Goal: Task Accomplishment & Management: Manage account settings

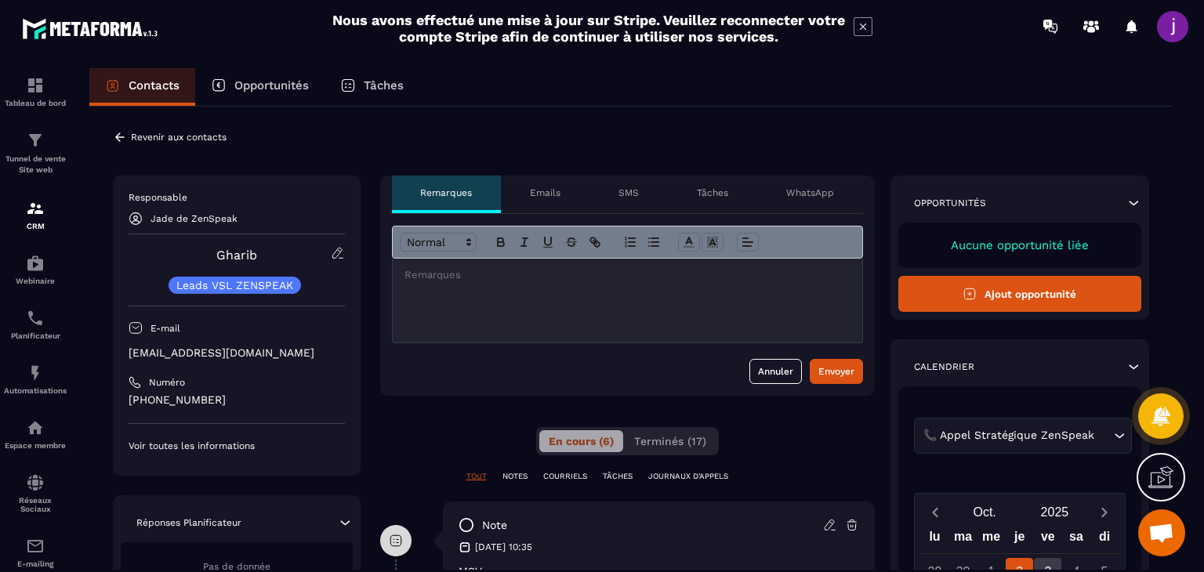
click at [125, 139] on icon at bounding box center [120, 137] width 14 height 14
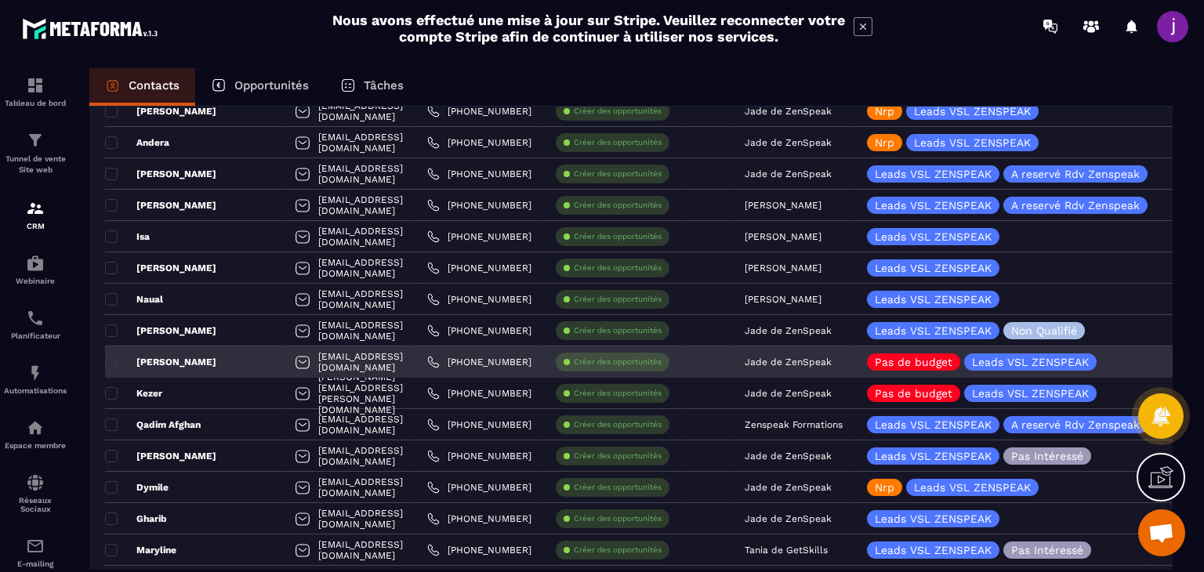
scroll to position [392, 0]
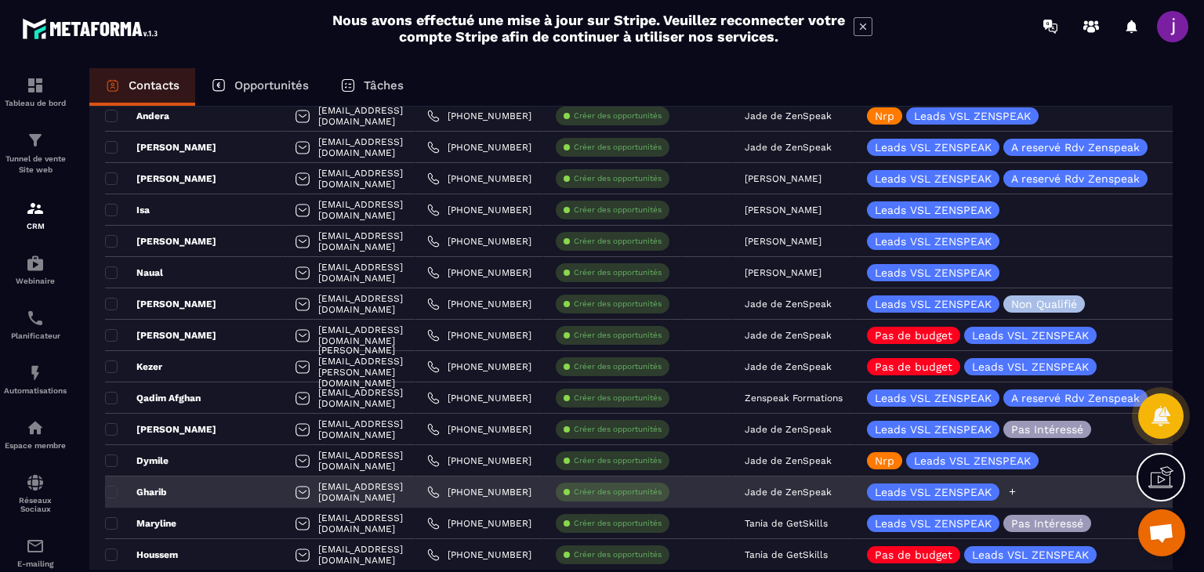
click at [1017, 487] on icon at bounding box center [1012, 492] width 10 height 10
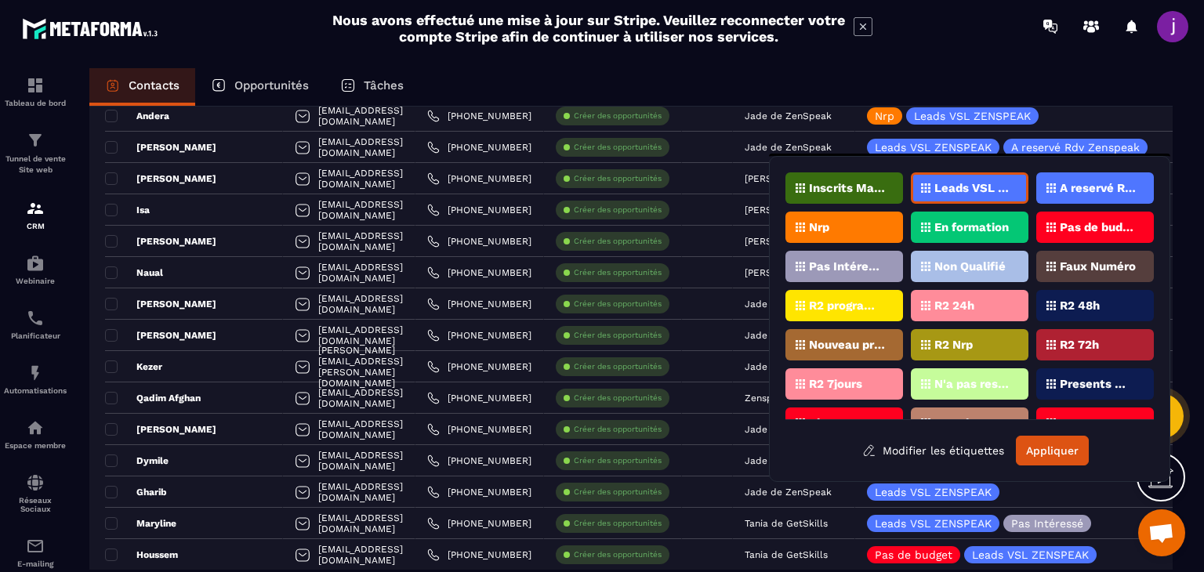
click at [877, 227] on div "Nrp" at bounding box center [844, 227] width 118 height 31
click at [1068, 456] on button "Appliquer" at bounding box center [1052, 451] width 73 height 30
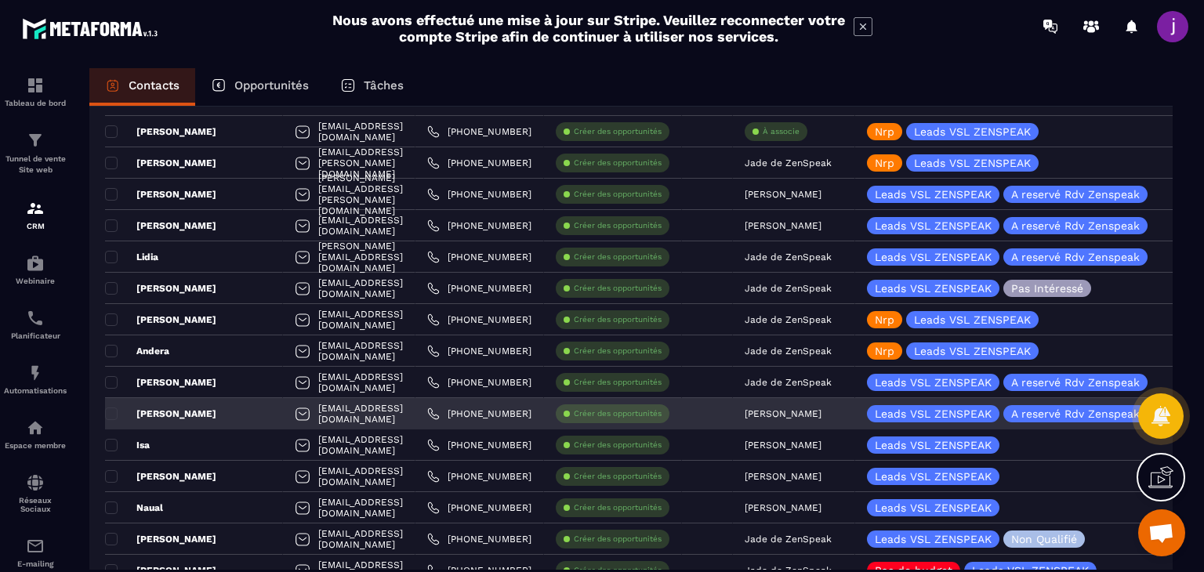
scroll to position [0, 0]
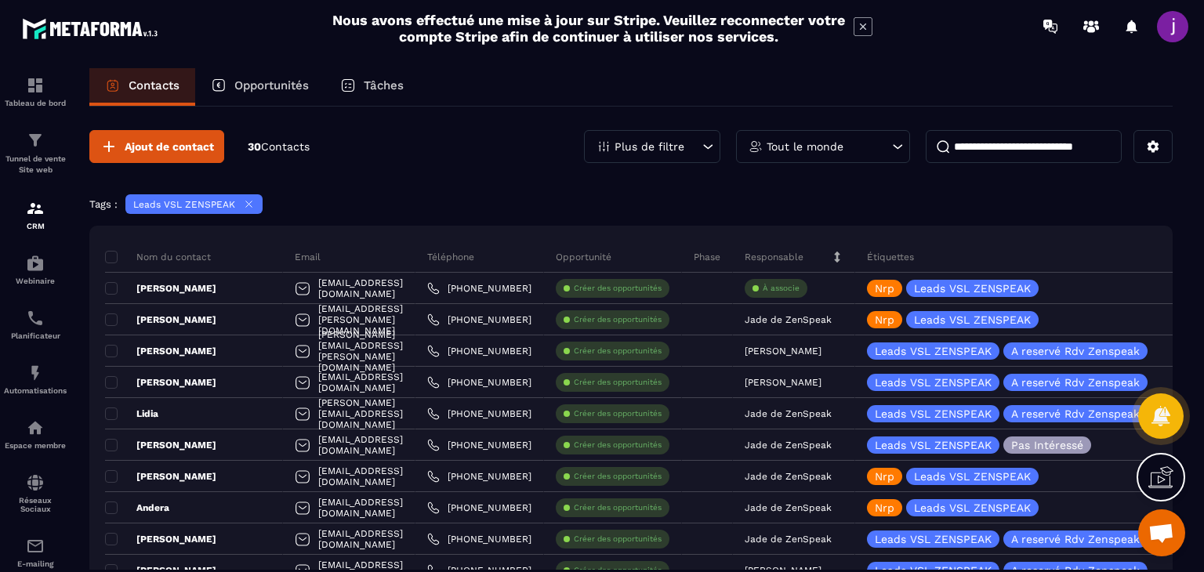
click at [1103, 204] on div "Tags : Leads VSL ZENSPEAK" at bounding box center [630, 206] width 1083 height 24
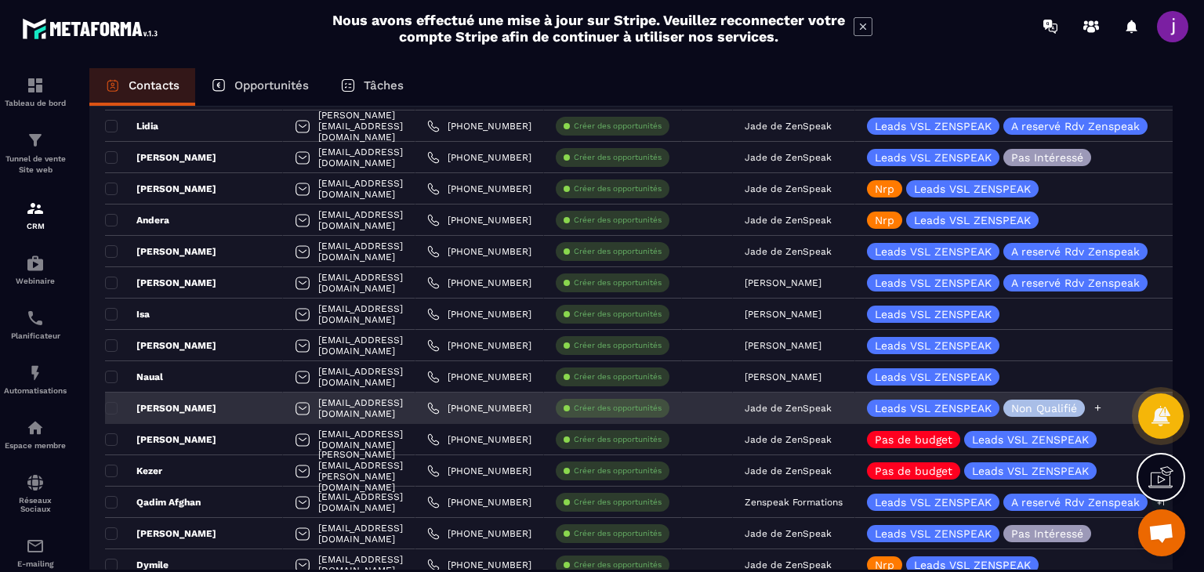
scroll to position [313, 0]
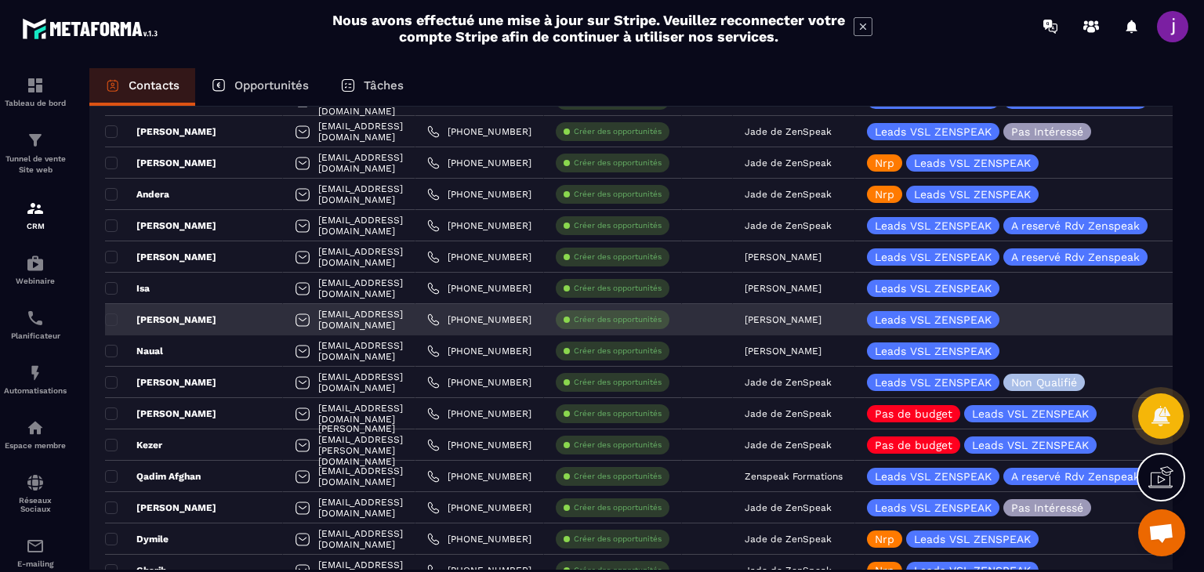
click at [945, 396] on div "Leads VSL ZENSPEAK Non Qualifié" at bounding box center [1026, 382] width 342 height 31
click at [733, 334] on div at bounding box center [707, 319] width 51 height 31
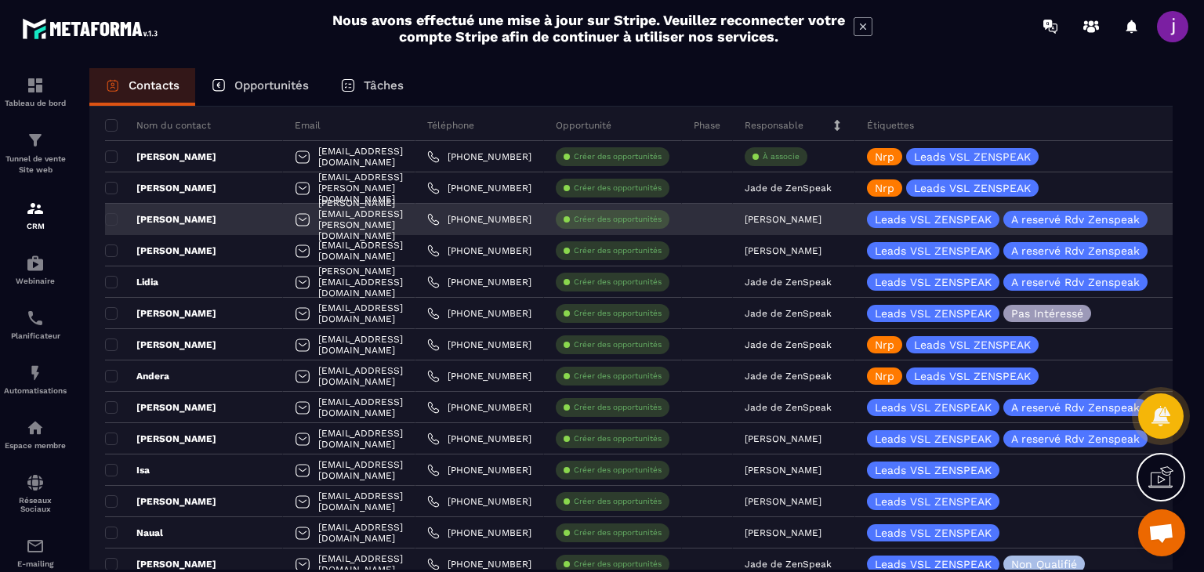
scroll to position [0, 0]
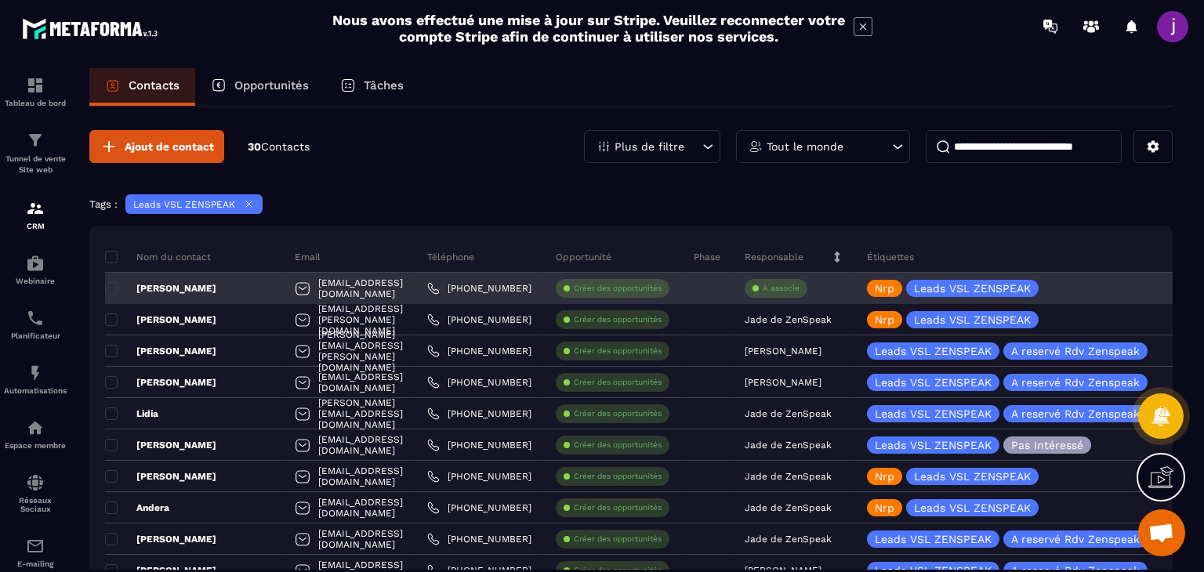
click at [790, 286] on div "À associe" at bounding box center [775, 288] width 63 height 19
click at [799, 283] on p "À associe" at bounding box center [780, 288] width 37 height 11
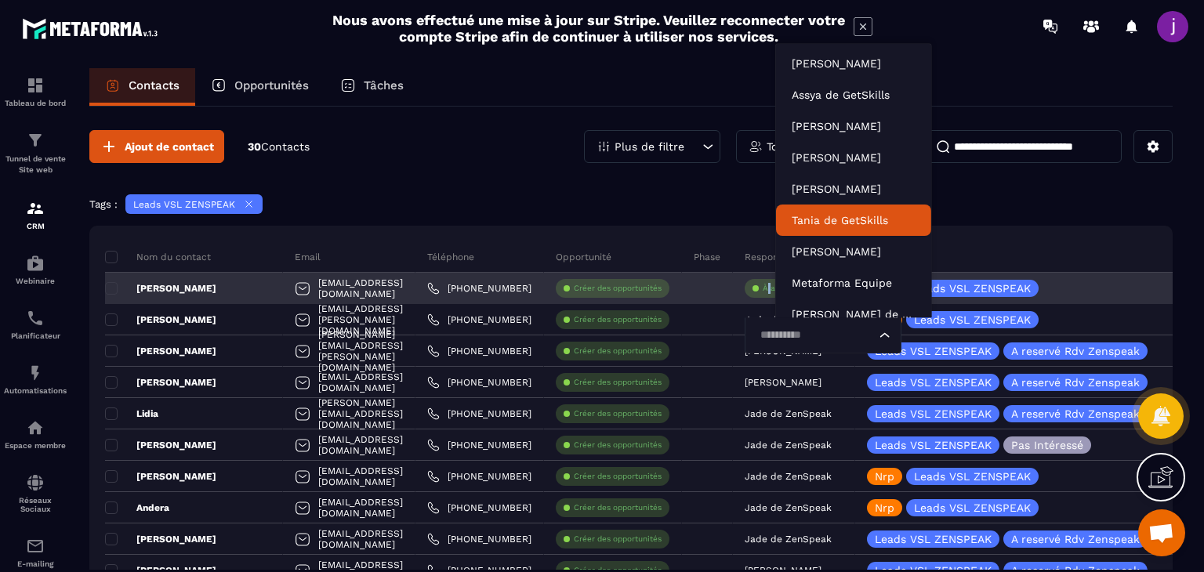
scroll to position [12, 0]
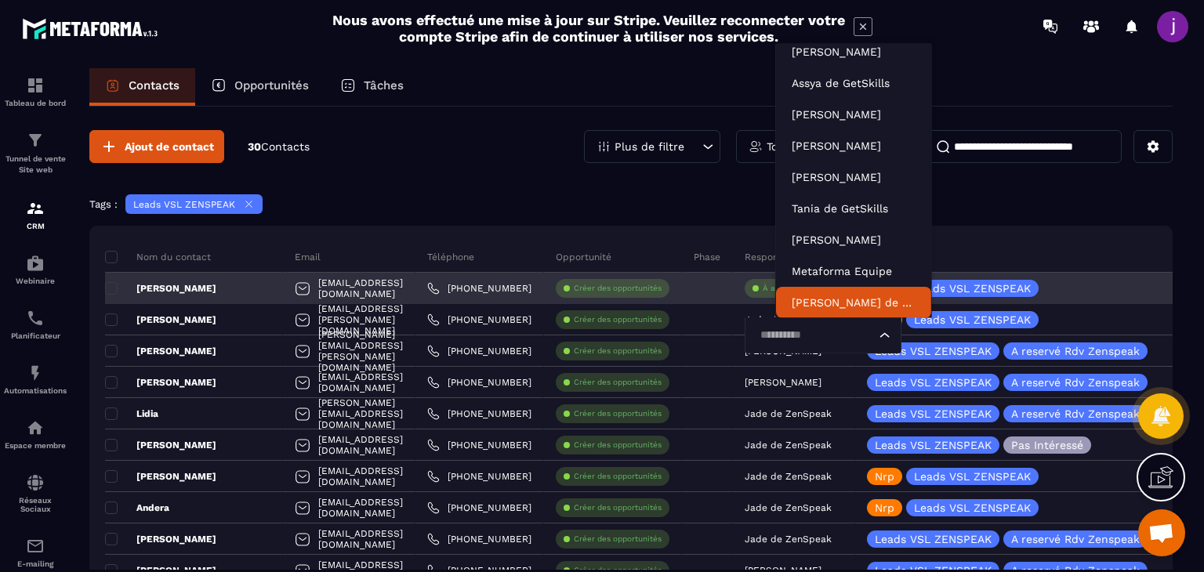
click at [807, 339] on input "Search for option" at bounding box center [815, 335] width 121 height 17
type input "*"
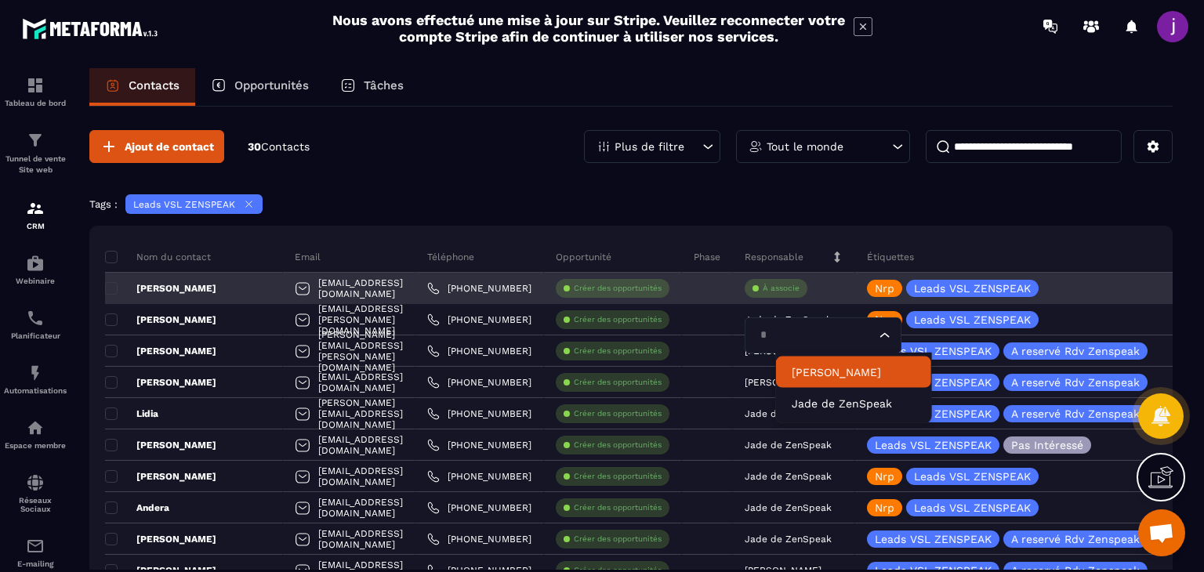
scroll to position [0, 0]
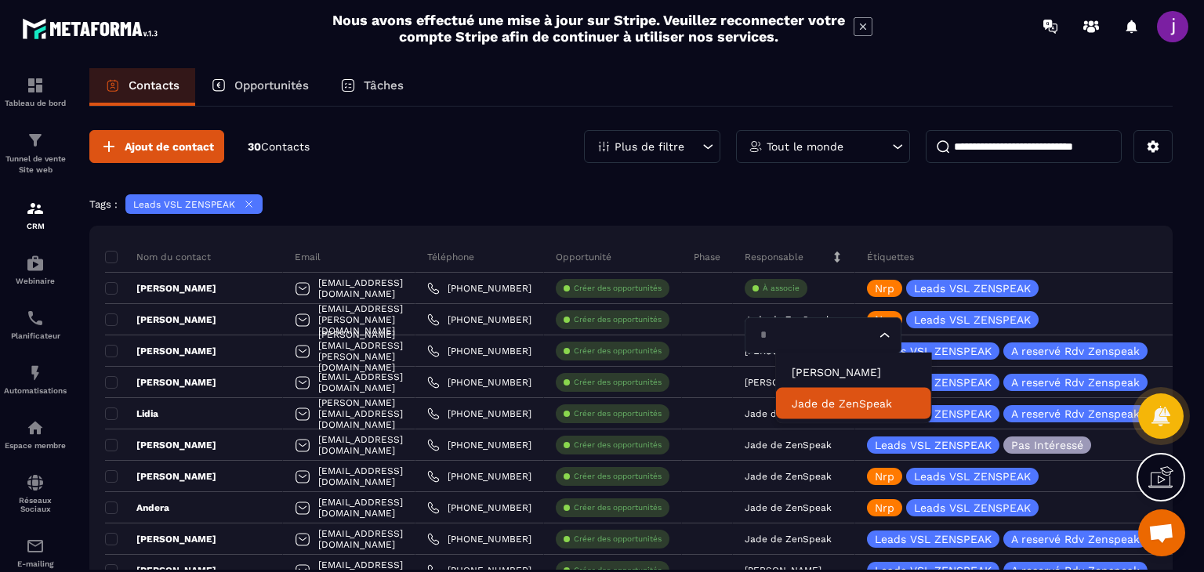
click at [837, 397] on p "Jade de ZenSpeak" at bounding box center [853, 404] width 124 height 16
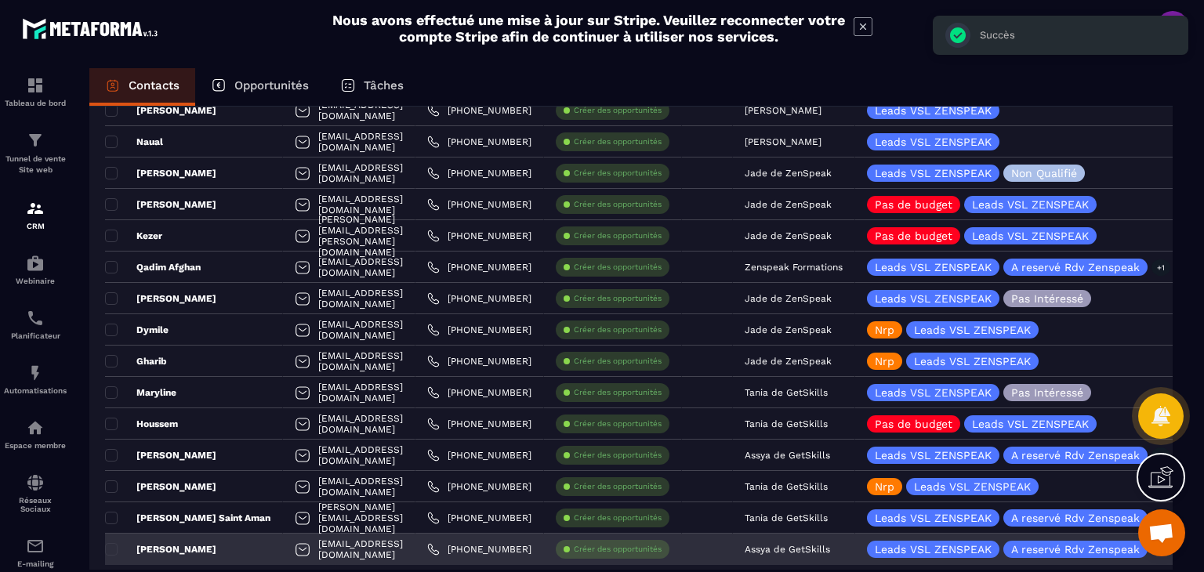
scroll to position [758, 0]
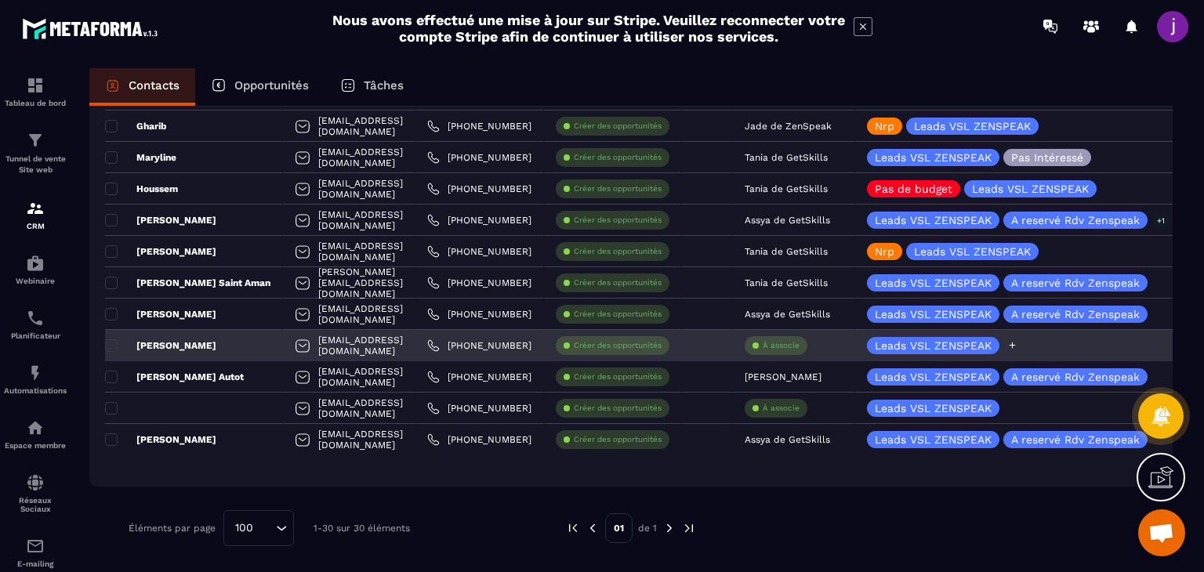
click at [1016, 345] on icon at bounding box center [1012, 345] width 6 height 6
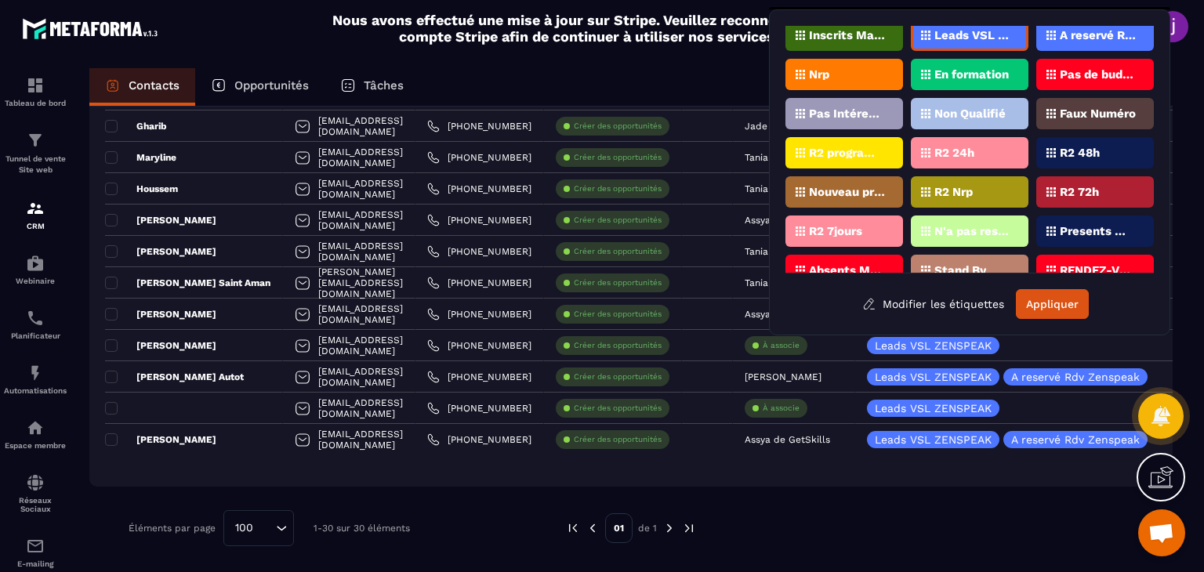
scroll to position [0, 0]
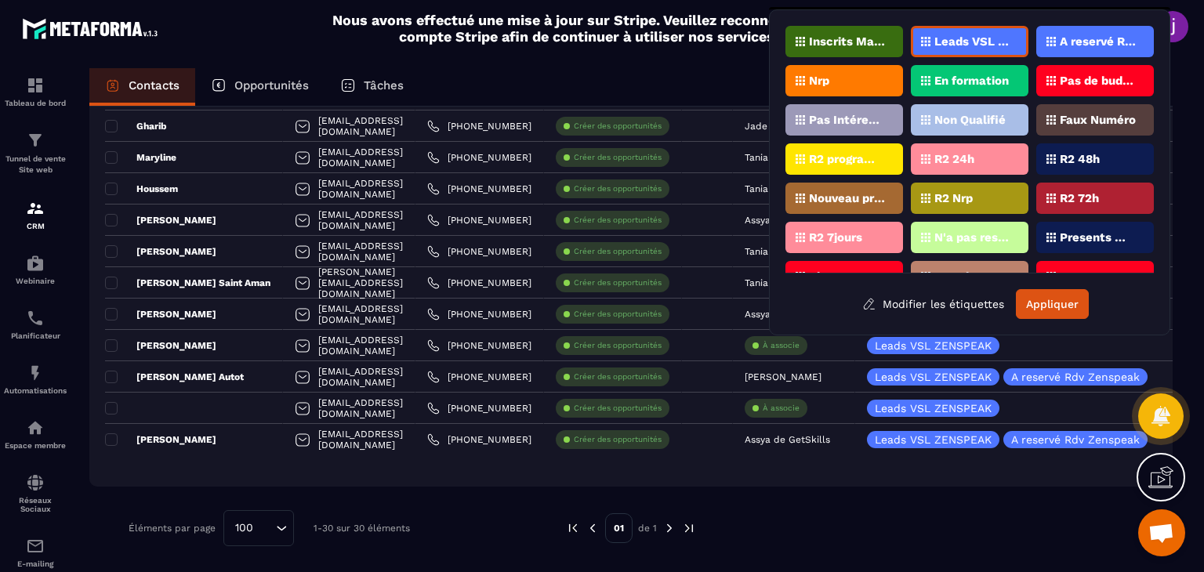
click at [703, 66] on section "Tableau de bord Tunnel de vente Site web CRM Webinaire Planificateur Automatisa…" at bounding box center [602, 335] width 1204 height 564
